Goal: Communication & Community: Answer question/provide support

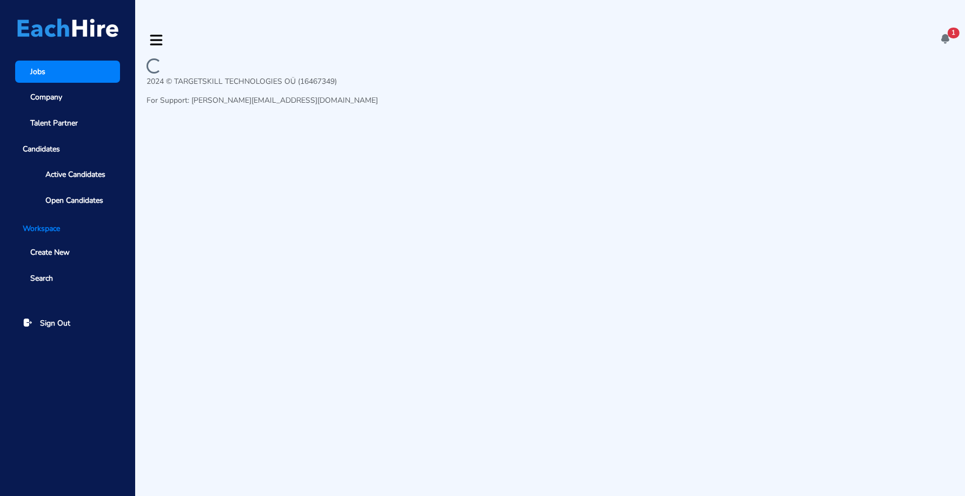
click at [952, 33] on div "1 There's a message for you at [PERSON_NAME] 's Page. [DATE] 03:35" at bounding box center [550, 40] width 807 height 14
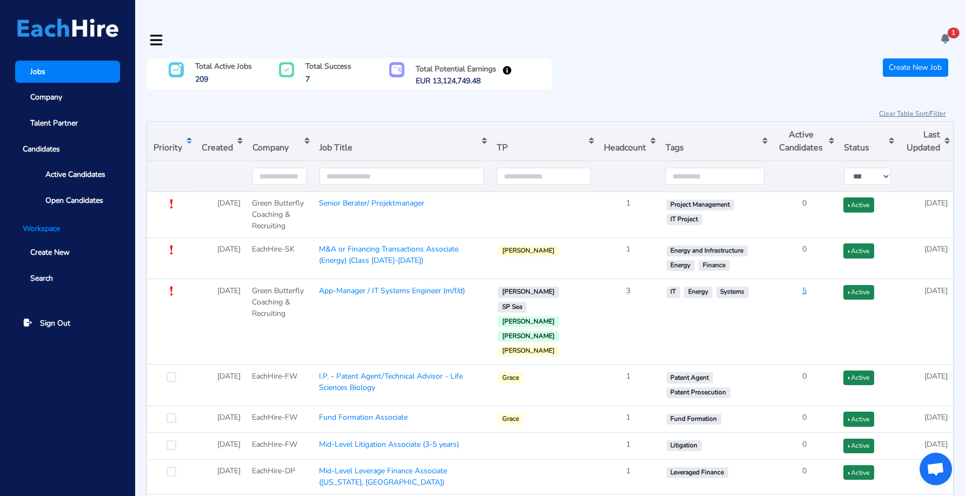
click at [943, 33] on icon at bounding box center [945, 38] width 11 height 11
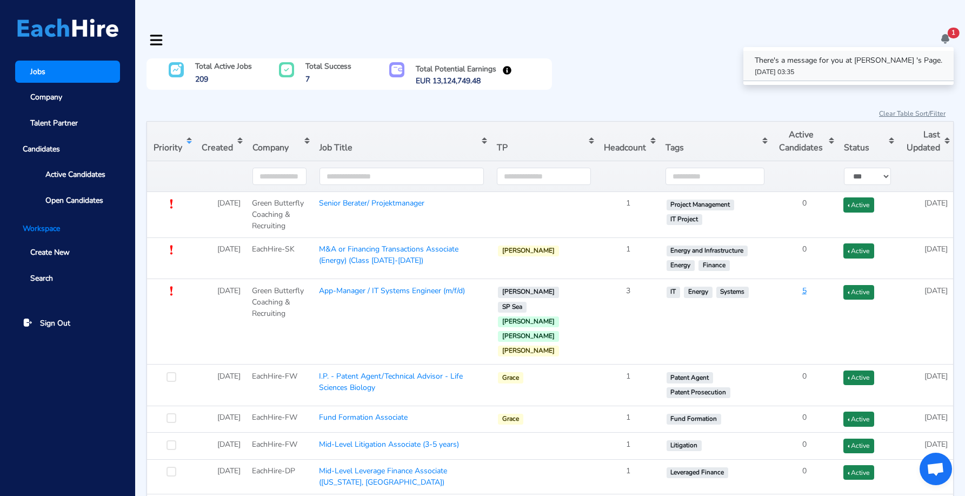
click at [872, 51] on link "There's a message for you at [PERSON_NAME] 's Page. [DATE] 03:35" at bounding box center [848, 66] width 210 height 30
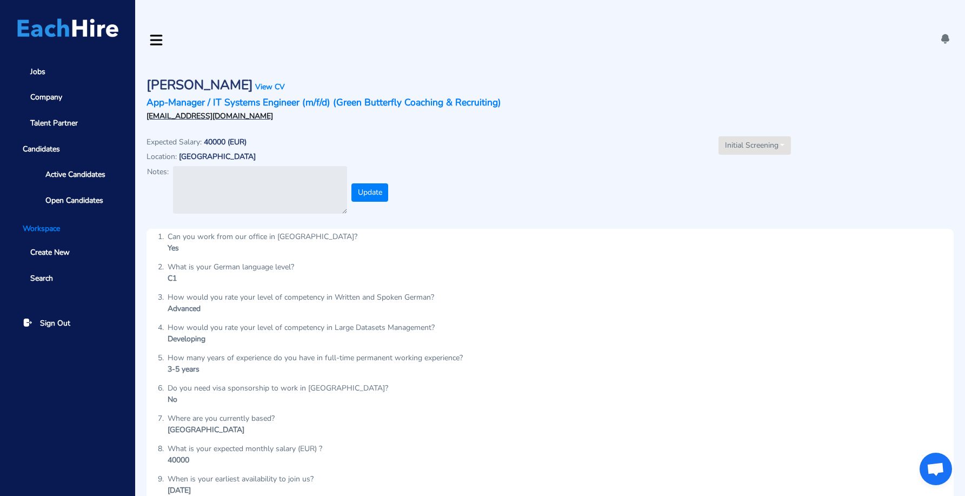
click at [37, 185] on ul "Active Candidates Open Candidates" at bounding box center [67, 187] width 105 height 48
click at [58, 174] on span "Active Candidates" at bounding box center [75, 174] width 60 height 11
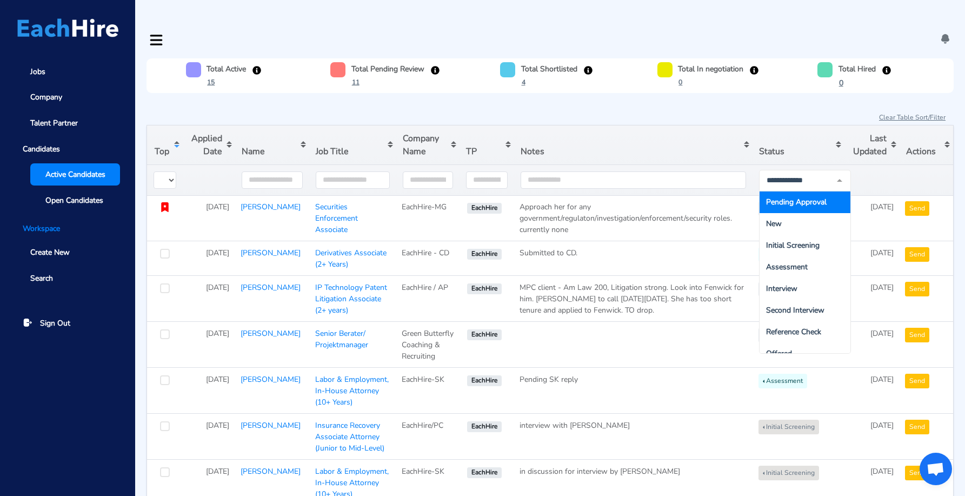
click at [788, 191] on span "Pending Approval" at bounding box center [805, 202] width 91 height 22
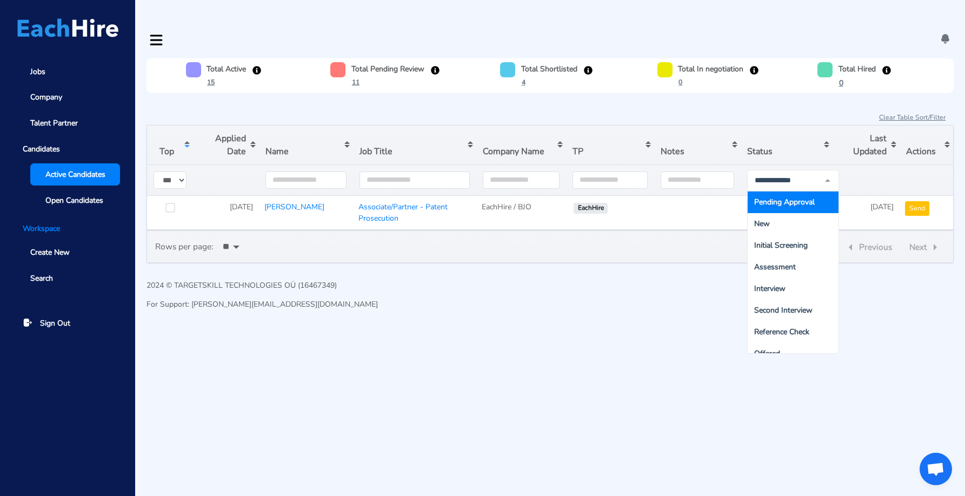
click at [703, 81] on section "Total Active 15 Total Pending Review 11 Total Shortlisted 4 Total In negotiatio…" at bounding box center [550, 160] width 807 height 204
